Goal: Navigation & Orientation: Go to known website

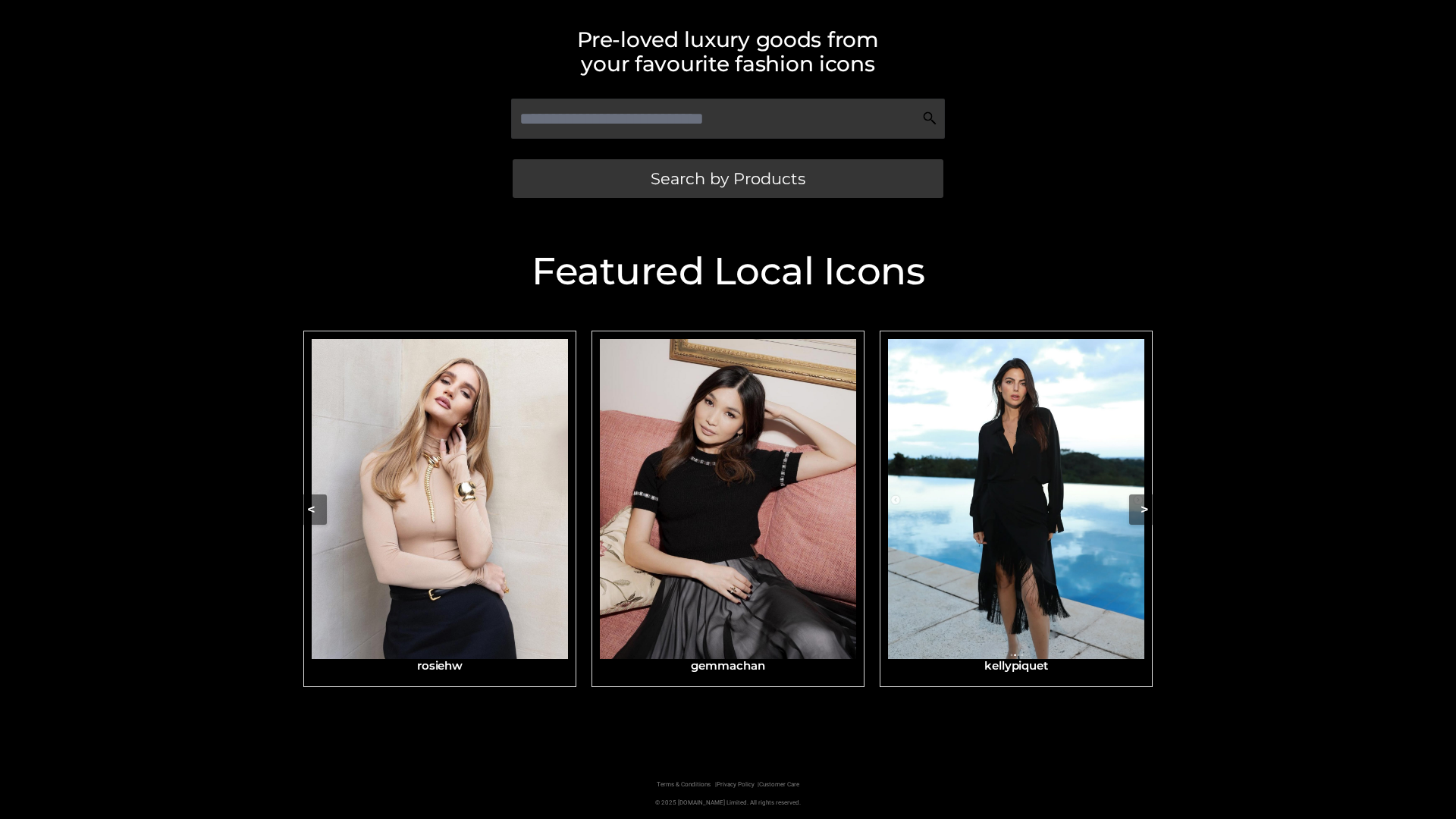
scroll to position [322, 0]
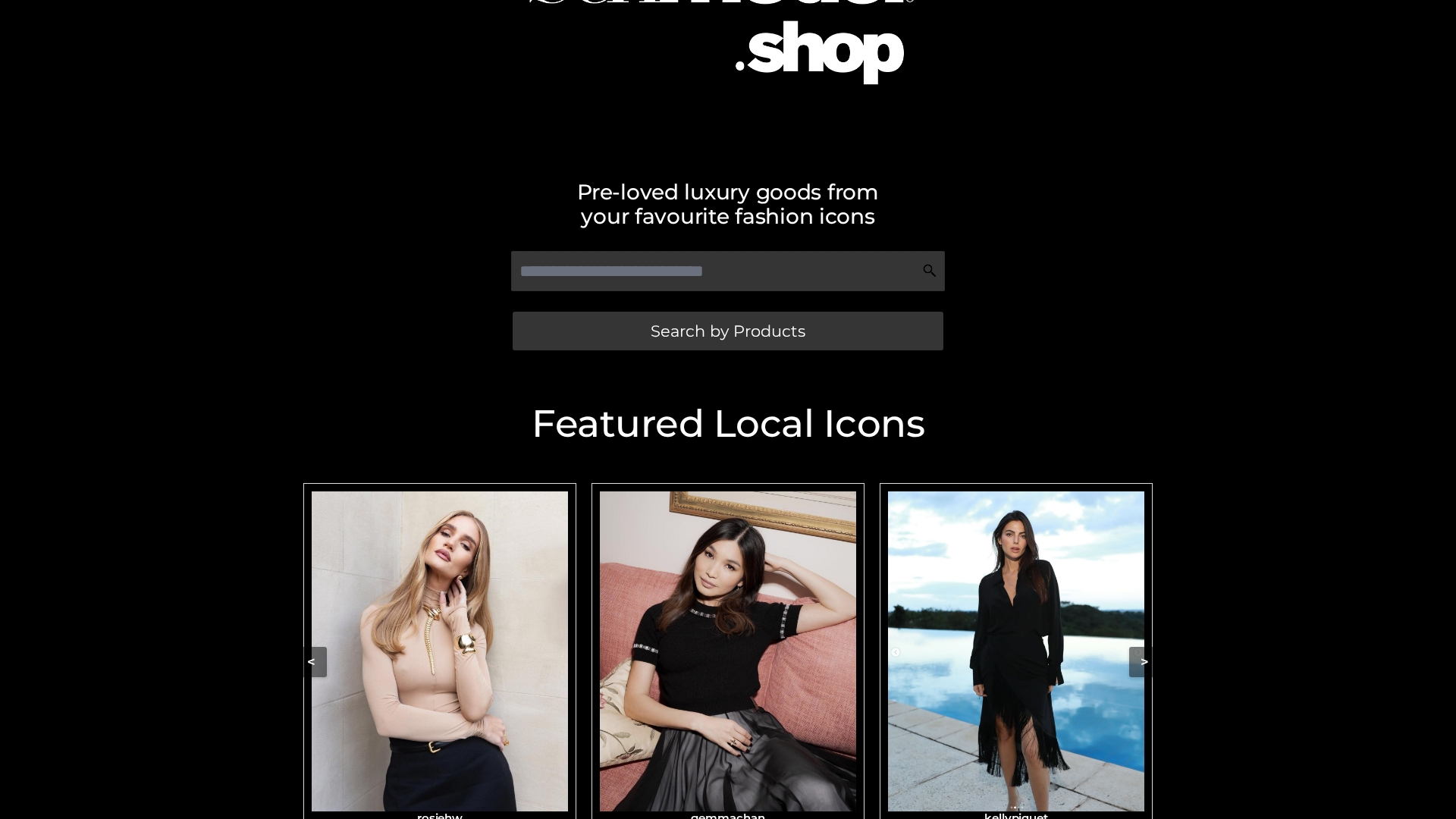
scroll to position [166, 0]
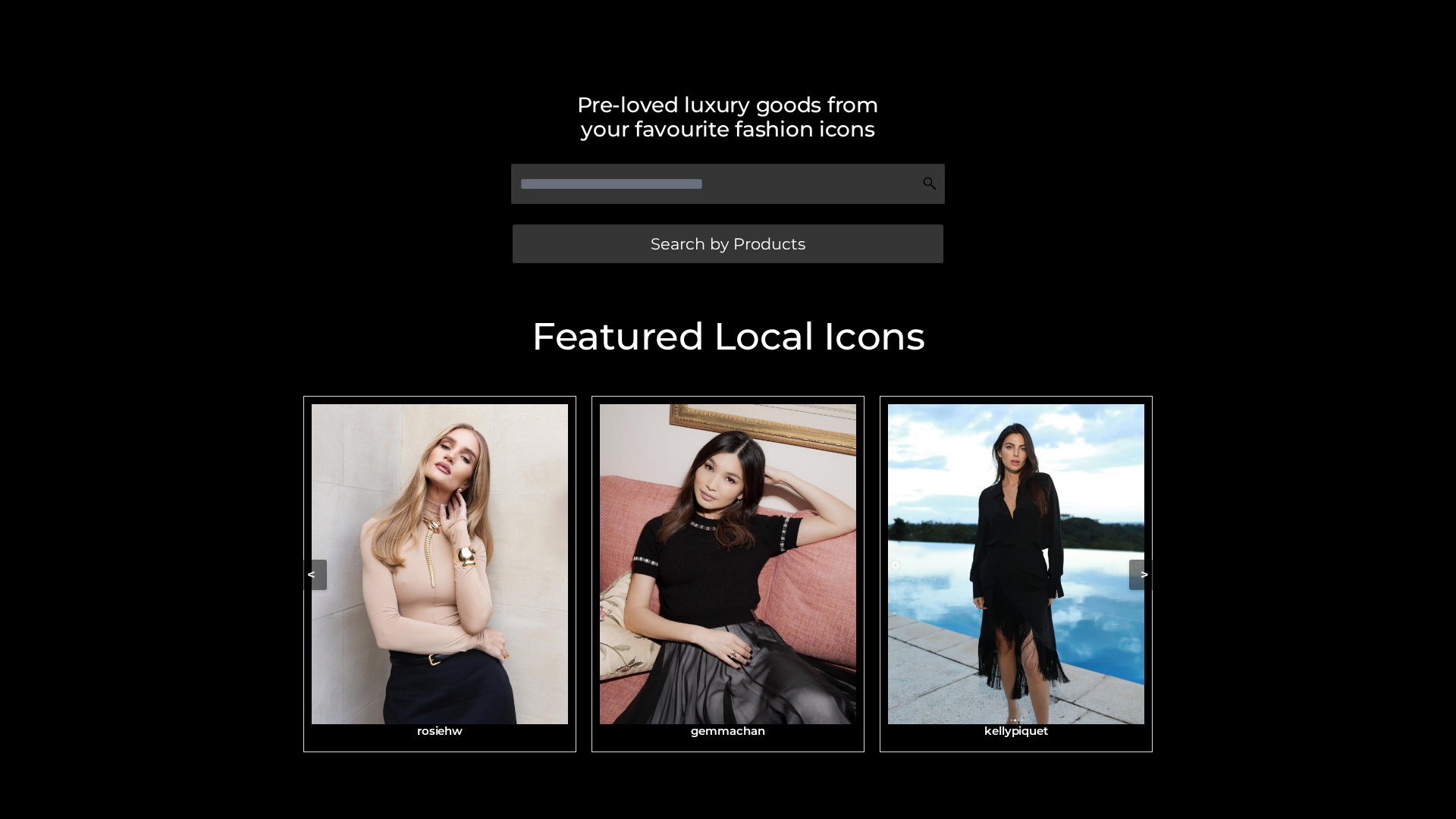
scroll to position [322, 0]
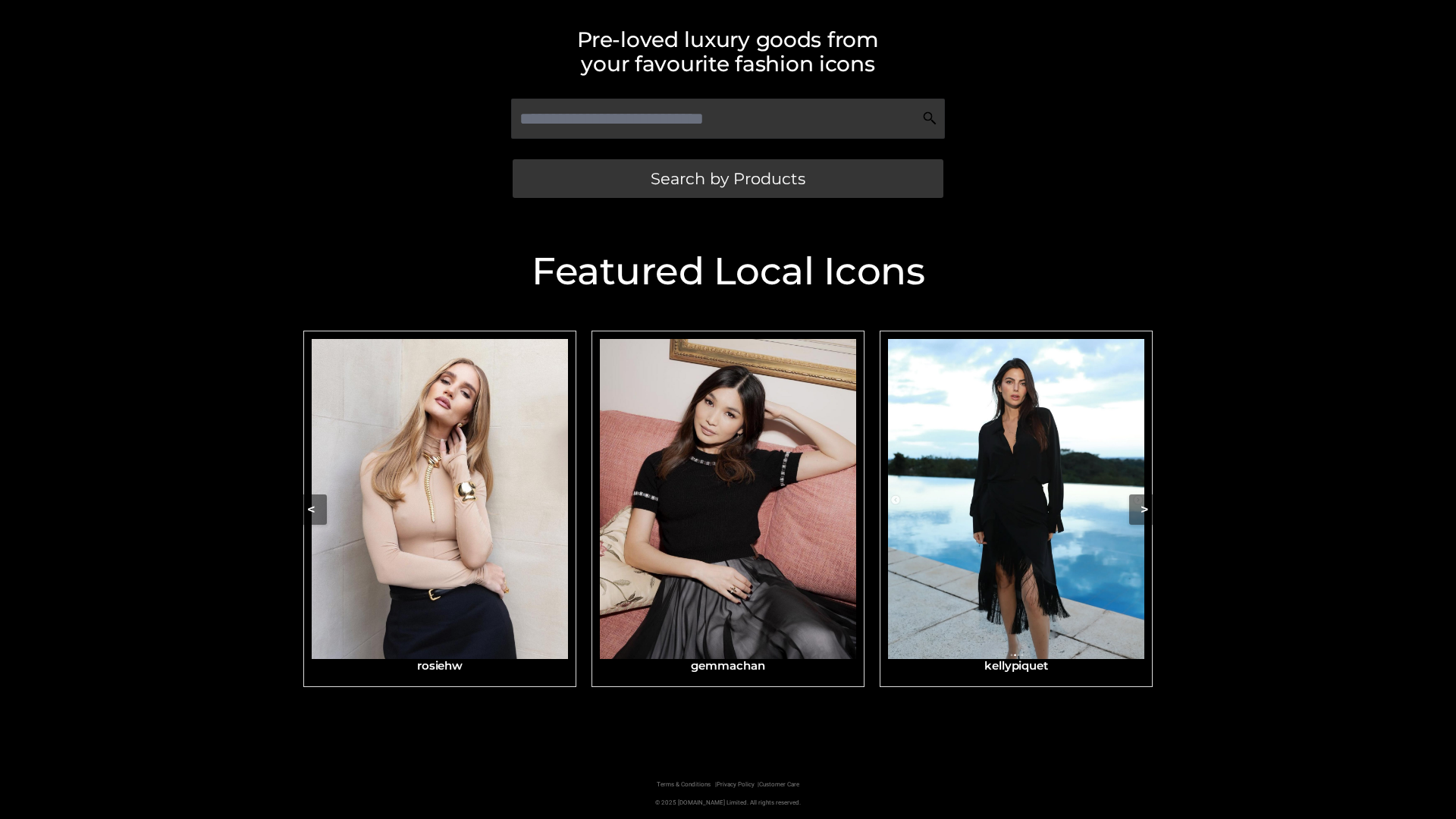
scroll to position [322, 0]
